Goal: Information Seeking & Learning: Find specific fact

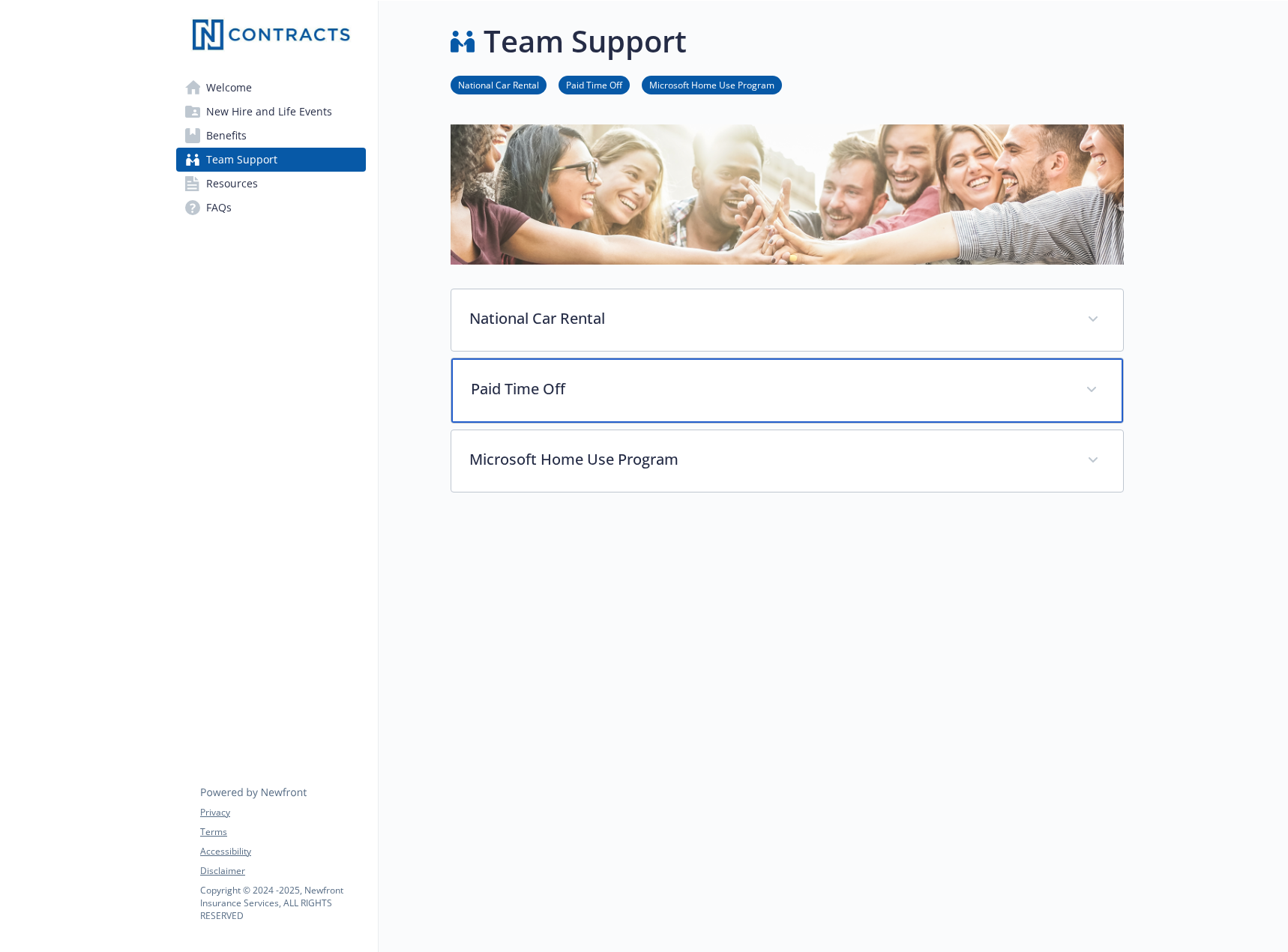
click at [616, 393] on p "Paid Time Off" at bounding box center [768, 389] width 597 height 23
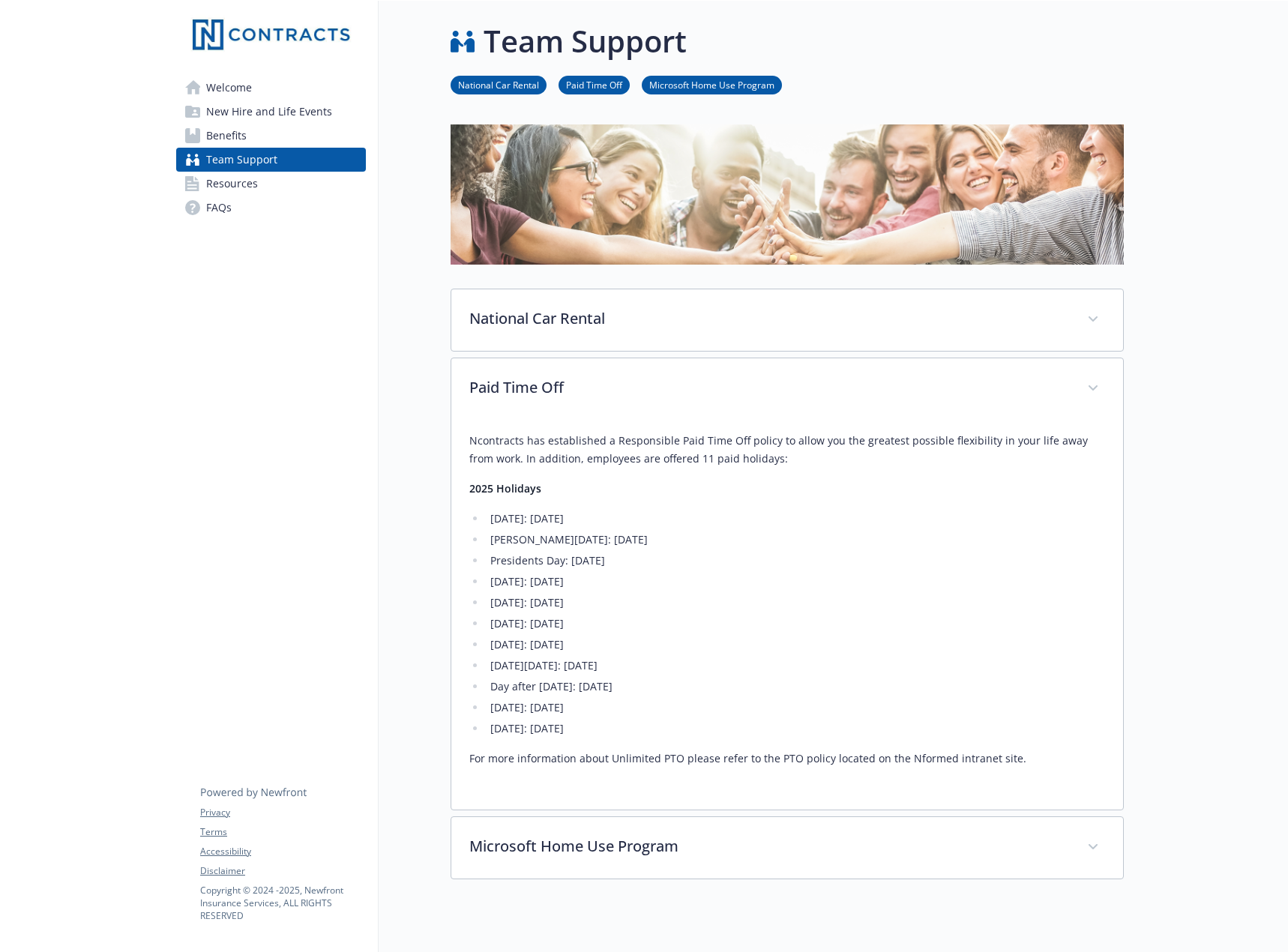
drag, startPoint x: 487, startPoint y: 521, endPoint x: 645, endPoint y: 523, distance: 158.0
click at [645, 523] on li "[DATE]: [DATE]" at bounding box center [795, 519] width 619 height 18
drag, startPoint x: 490, startPoint y: 538, endPoint x: 688, endPoint y: 537, distance: 198.0
click at [688, 537] on li "[PERSON_NAME][DATE]: [DATE]" at bounding box center [795, 539] width 619 height 18
click at [714, 559] on li "Presidents Day: [DATE]" at bounding box center [795, 560] width 619 height 18
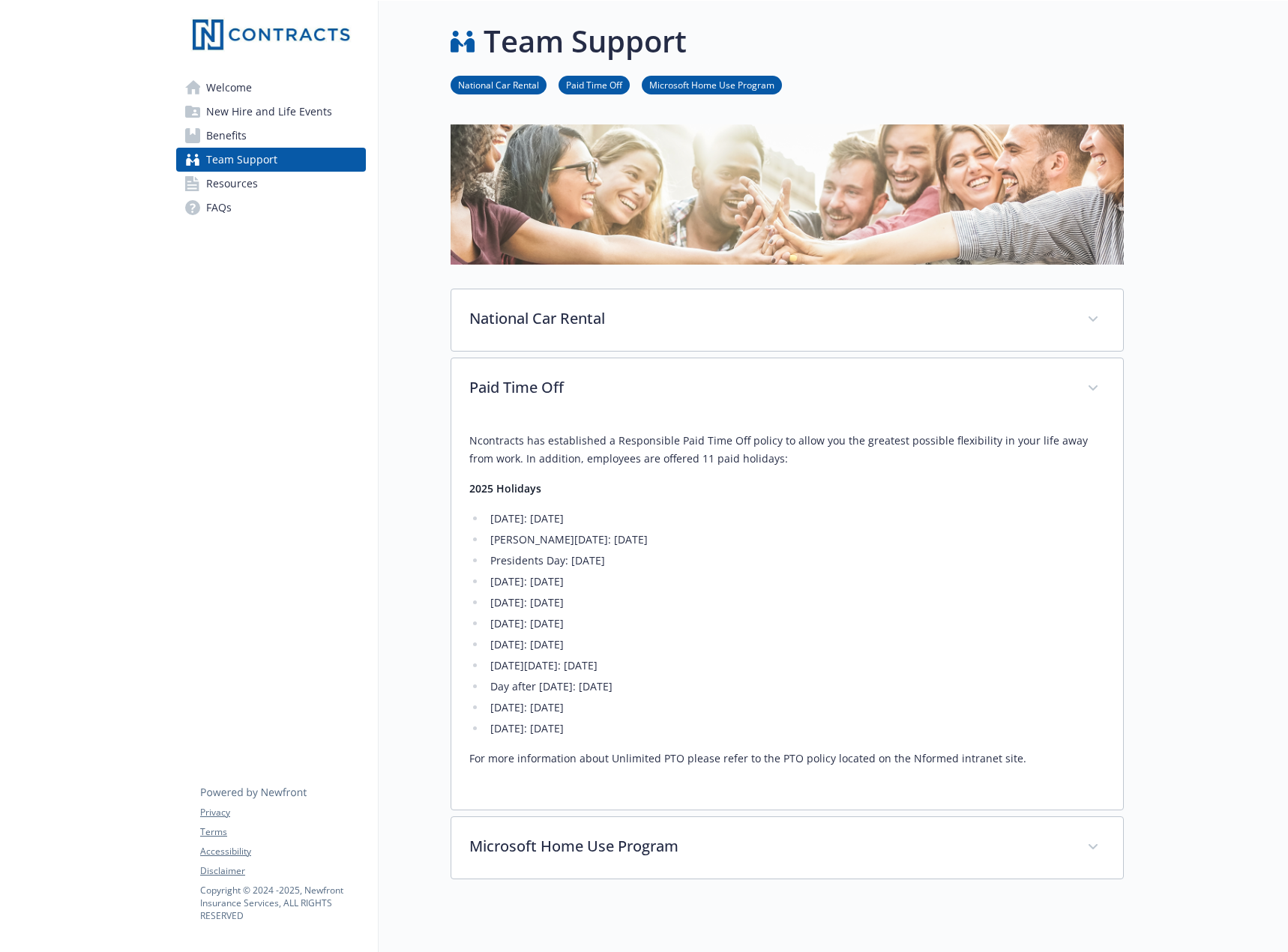
drag, startPoint x: 637, startPoint y: 564, endPoint x: 570, endPoint y: 567, distance: 67.1
click at [570, 567] on li "Presidents Day: [DATE]" at bounding box center [795, 560] width 619 height 18
click at [598, 589] on li "[DATE]: [DATE]" at bounding box center [795, 581] width 619 height 18
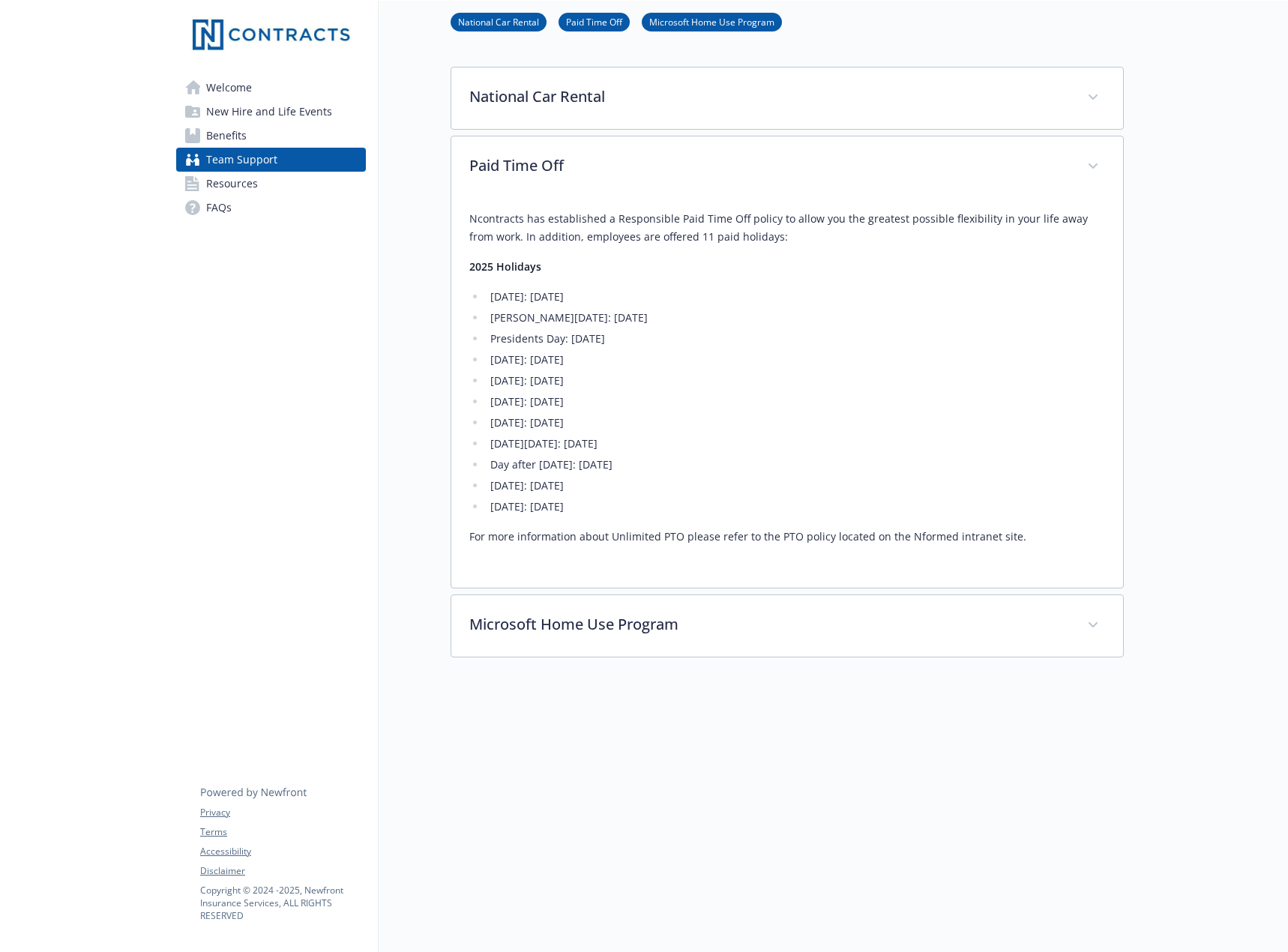
scroll to position [234, 0]
